Goal: Task Accomplishment & Management: Use online tool/utility

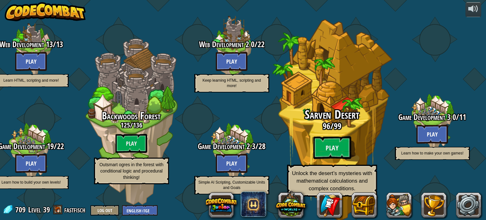
click at [332, 126] on h3 "96 / 99" at bounding box center [332, 126] width 120 height 9
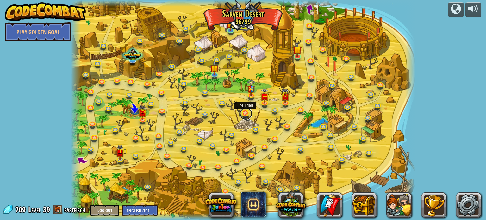
click at [248, 112] on link at bounding box center [246, 113] width 13 height 13
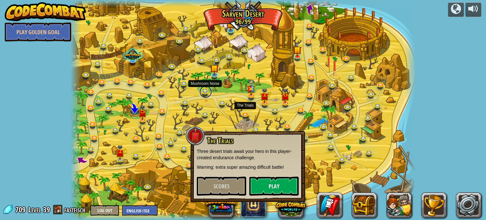
click at [202, 91] on link at bounding box center [205, 91] width 13 height 13
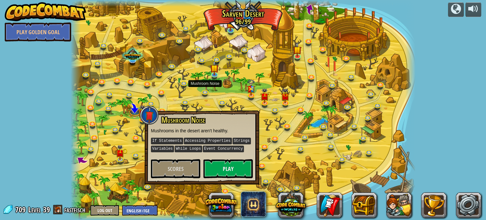
click at [198, 92] on div at bounding box center [243, 110] width 345 height 220
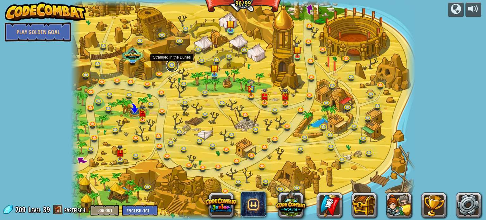
click at [171, 69] on link at bounding box center [172, 65] width 13 height 13
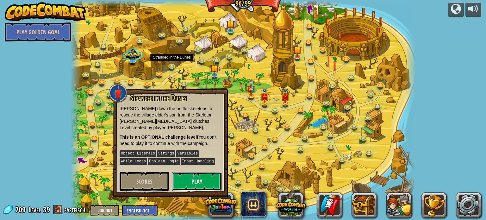
click at [195, 172] on button "Play" at bounding box center [196, 181] width 49 height 19
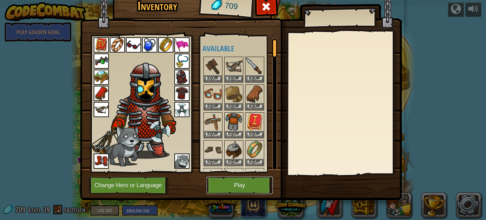
click at [241, 183] on button "Play" at bounding box center [240, 185] width 66 height 17
